Goal: Task Accomplishment & Management: Complete application form

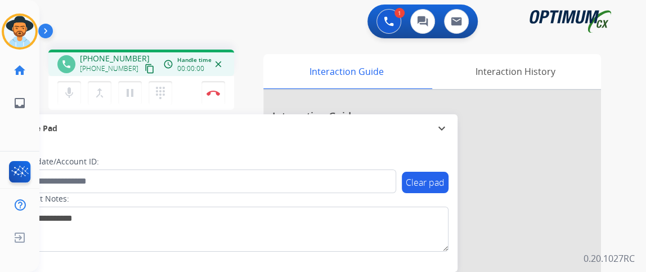
click at [145, 68] on mat-icon "content_copy" at bounding box center [150, 69] width 10 height 10
click at [74, 93] on mat-icon "mic" at bounding box center [69, 93] width 14 height 14
click at [74, 95] on mat-icon "mic_off" at bounding box center [69, 93] width 14 height 14
click at [72, 89] on mat-icon "mic" at bounding box center [69, 93] width 14 height 14
click at [65, 100] on button "mic_off Mute" at bounding box center [69, 93] width 24 height 24
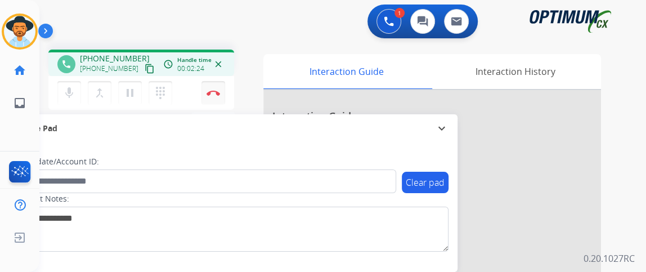
click at [217, 88] on button "Disconnect" at bounding box center [213, 93] width 24 height 24
click at [217, 87] on button "Disconnect" at bounding box center [213, 93] width 24 height 24
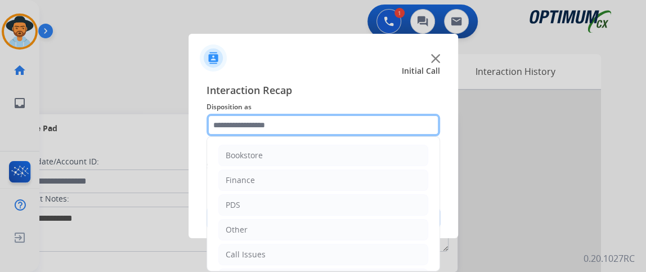
click at [340, 116] on input "text" at bounding box center [324, 125] width 234 height 23
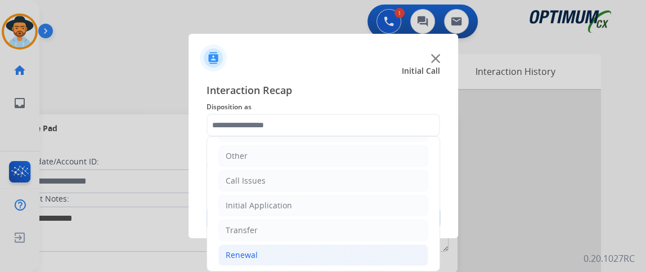
click at [364, 246] on li "Renewal" at bounding box center [323, 254] width 210 height 21
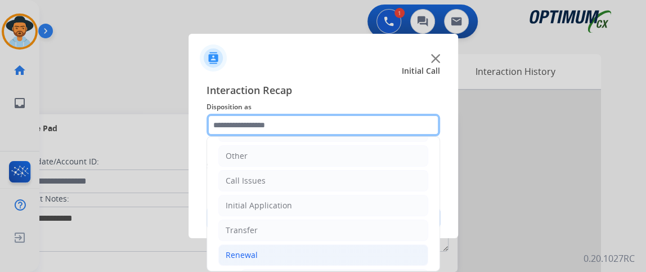
scroll to position [183, 0]
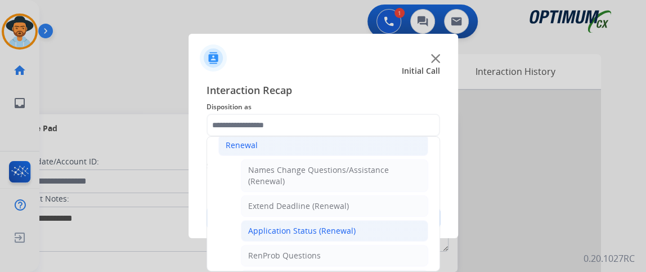
click at [395, 228] on li "Application Status (Renewal)" at bounding box center [334, 230] width 187 height 21
type input "**********"
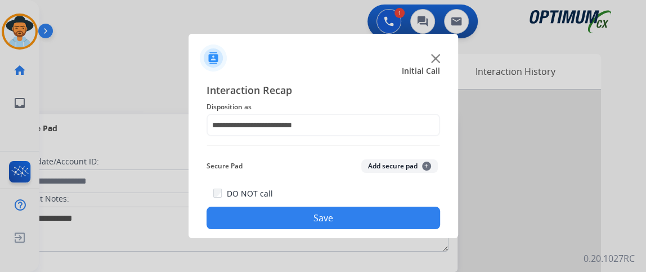
click at [389, 211] on button "Save" at bounding box center [324, 218] width 234 height 23
